Goal: Navigation & Orientation: Find specific page/section

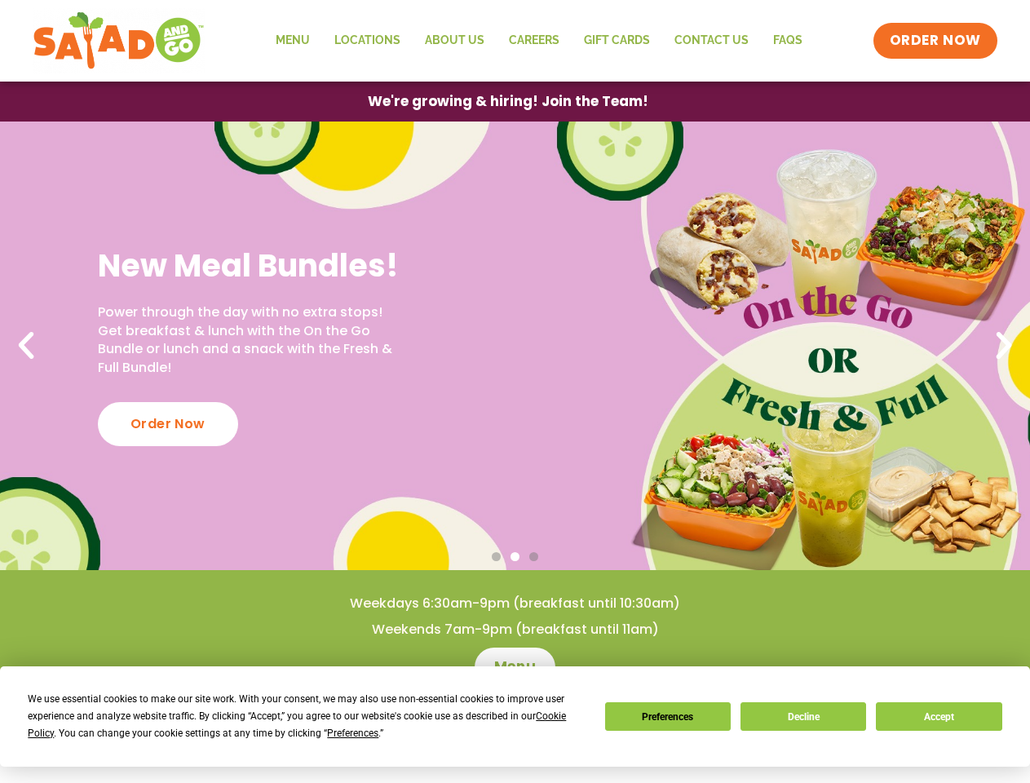
click at [298, 724] on div "We use essential cookies to make our site work. With your consent, we may also …" at bounding box center [306, 715] width 557 height 51
click at [352, 733] on span "Preferences" at bounding box center [352, 732] width 51 height 11
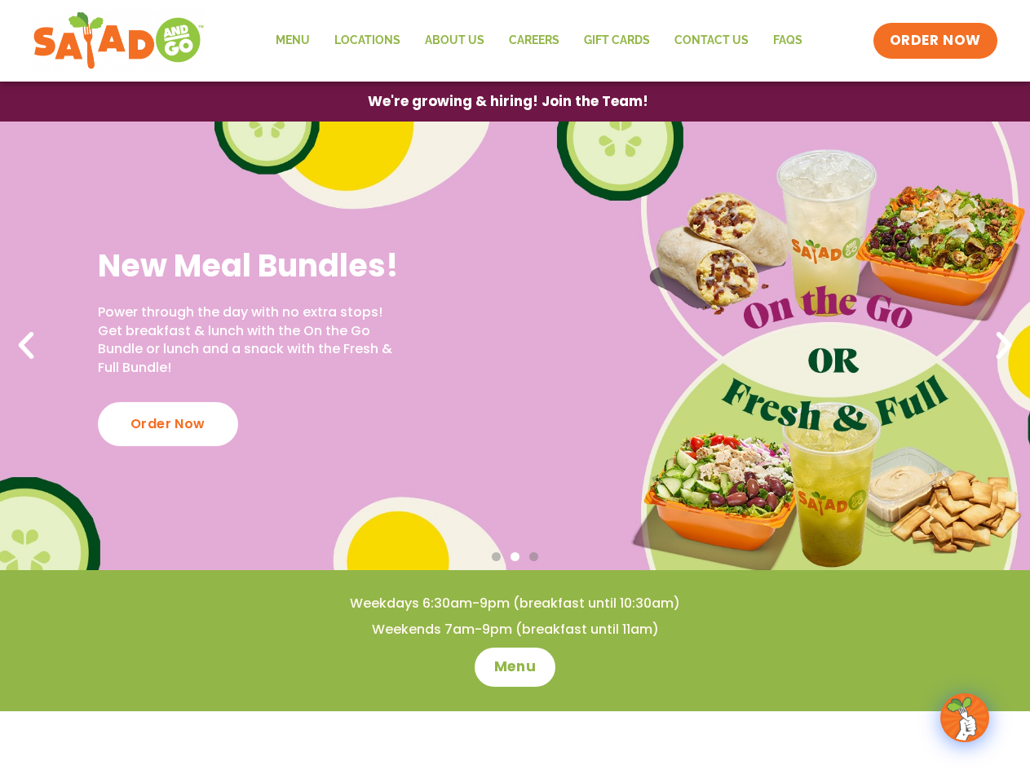
click at [514, 346] on div "New Meal Bundles! Power through the day with no extra stops! Get breakfast & lu…" at bounding box center [515, 345] width 1030 height 448
click at [514, 557] on span "Go to slide 2" at bounding box center [514, 556] width 9 height 9
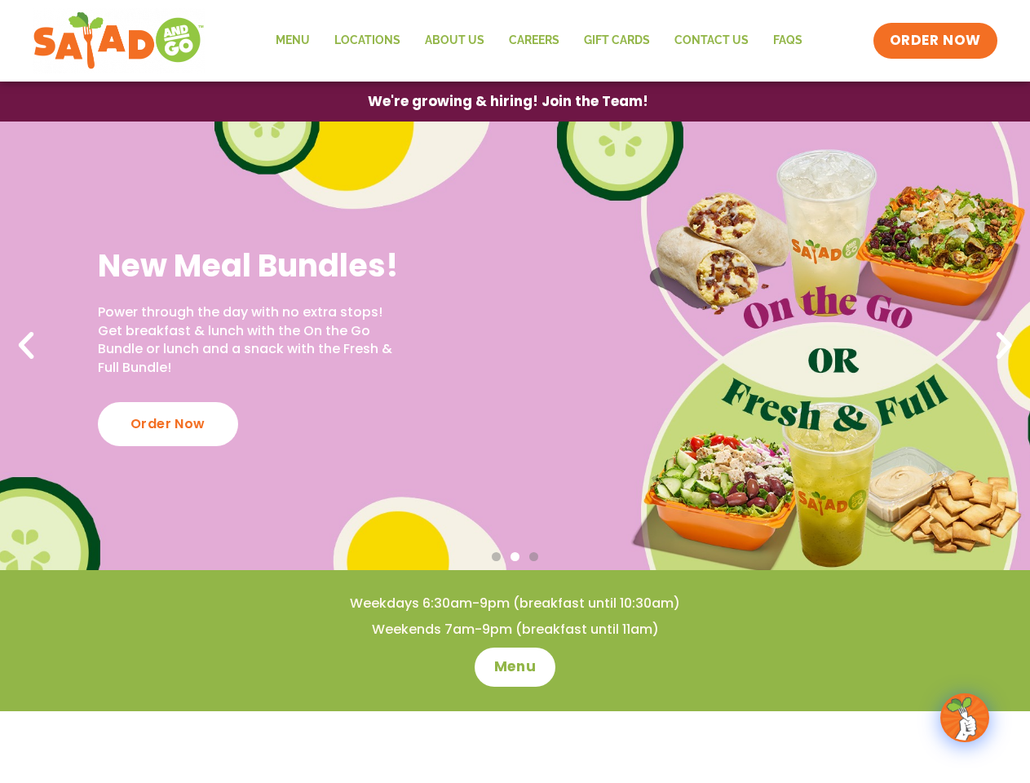
click at [26, 346] on icon "Previous slide" at bounding box center [26, 346] width 36 height 36
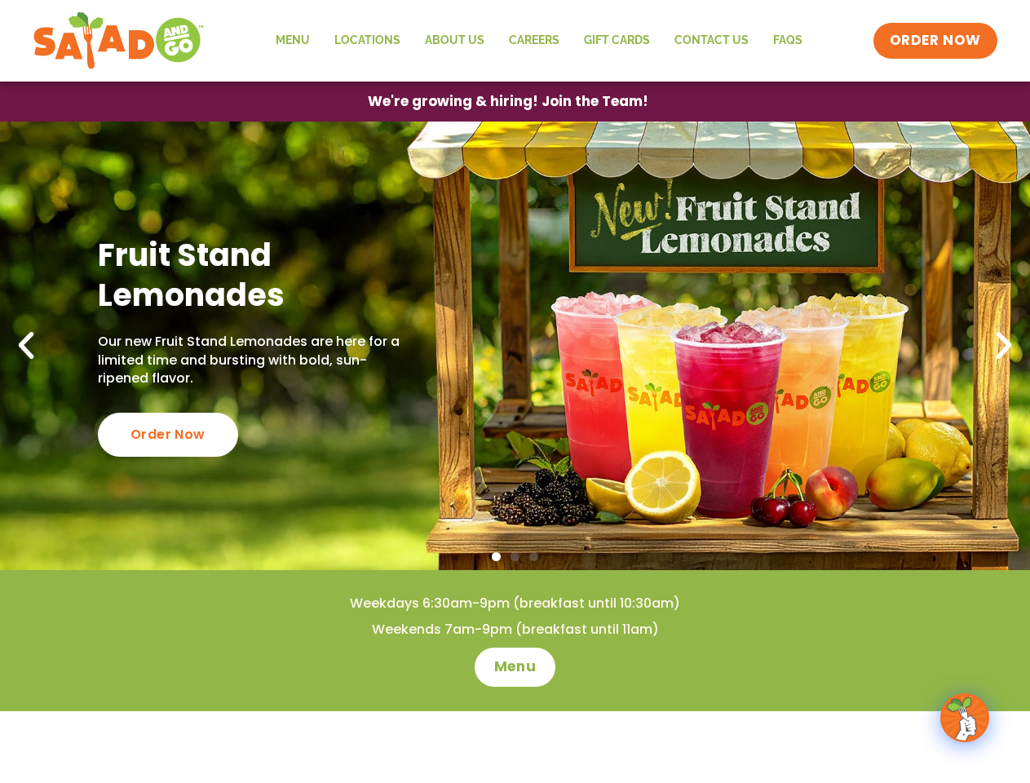
click at [1003, 346] on icon "Next slide" at bounding box center [1004, 346] width 36 height 36
